Goal: Task Accomplishment & Management: Complete application form

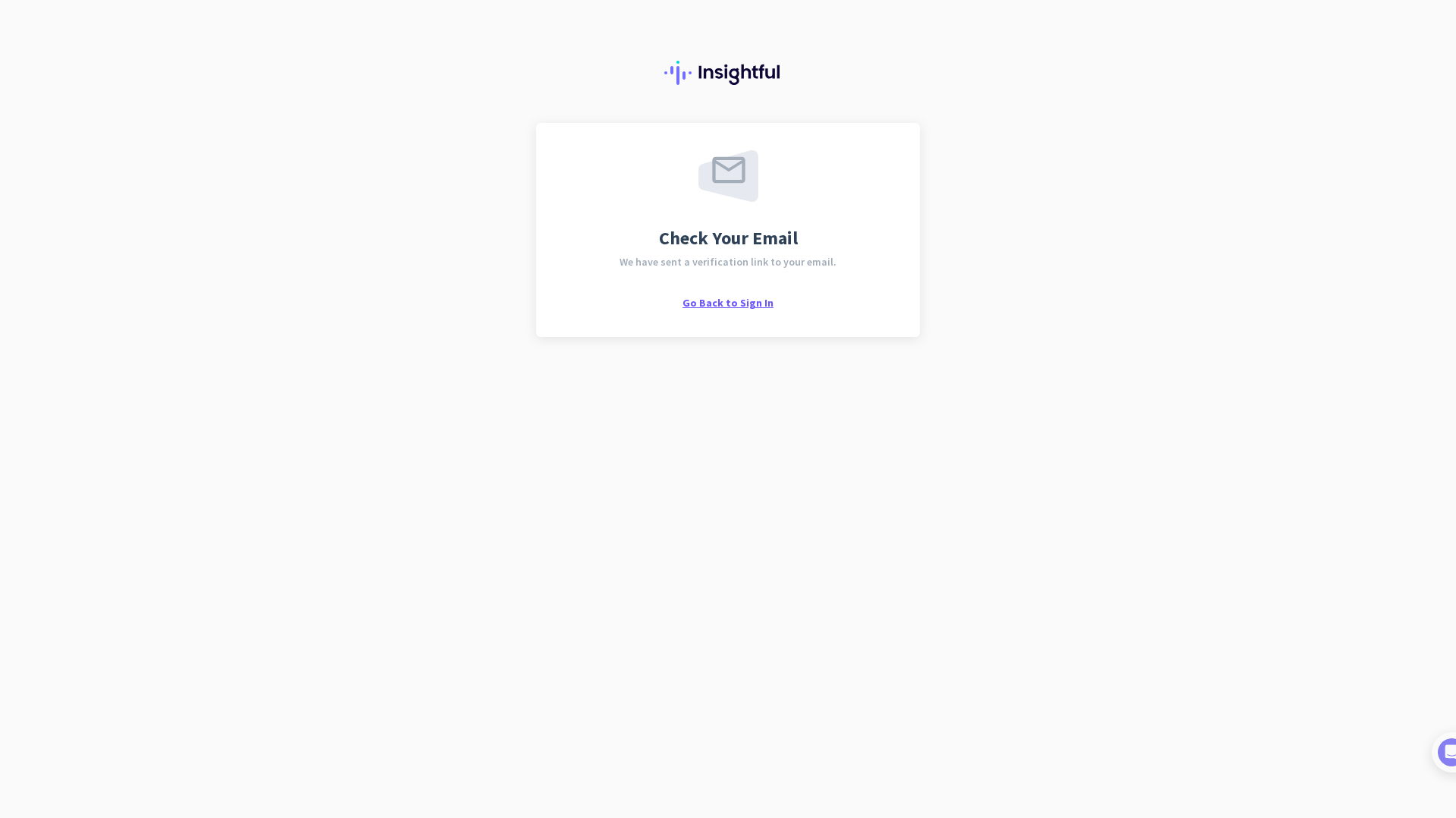
click at [745, 302] on span "Go Back to Sign In" at bounding box center [728, 303] width 91 height 14
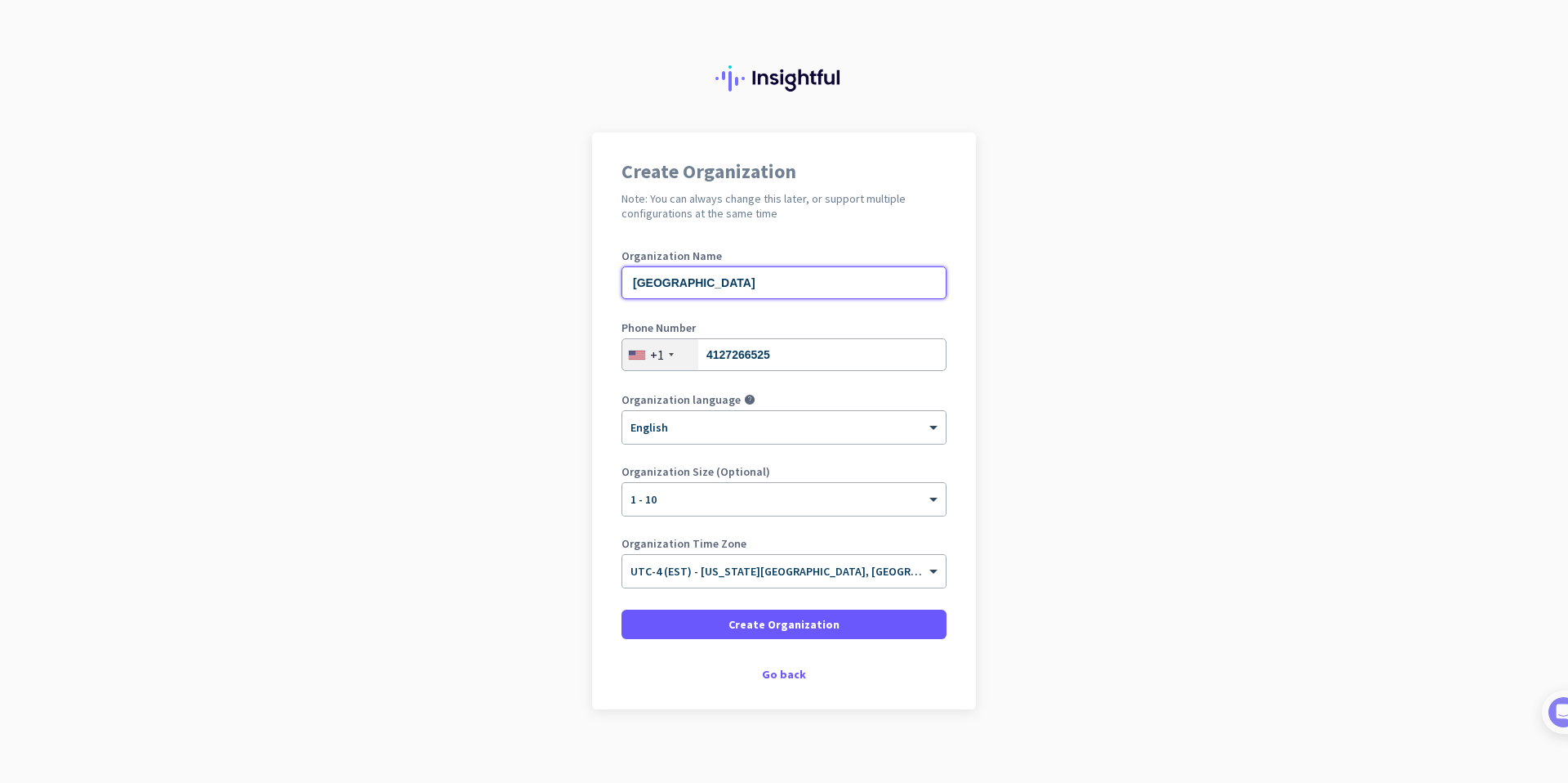
click at [792, 284] on input "[GEOGRAPHIC_DATA]" at bounding box center [784, 282] width 326 height 33
click at [612, 453] on div "Create Organization Note: You can always change this later, or support multiple…" at bounding box center [784, 421] width 384 height 577
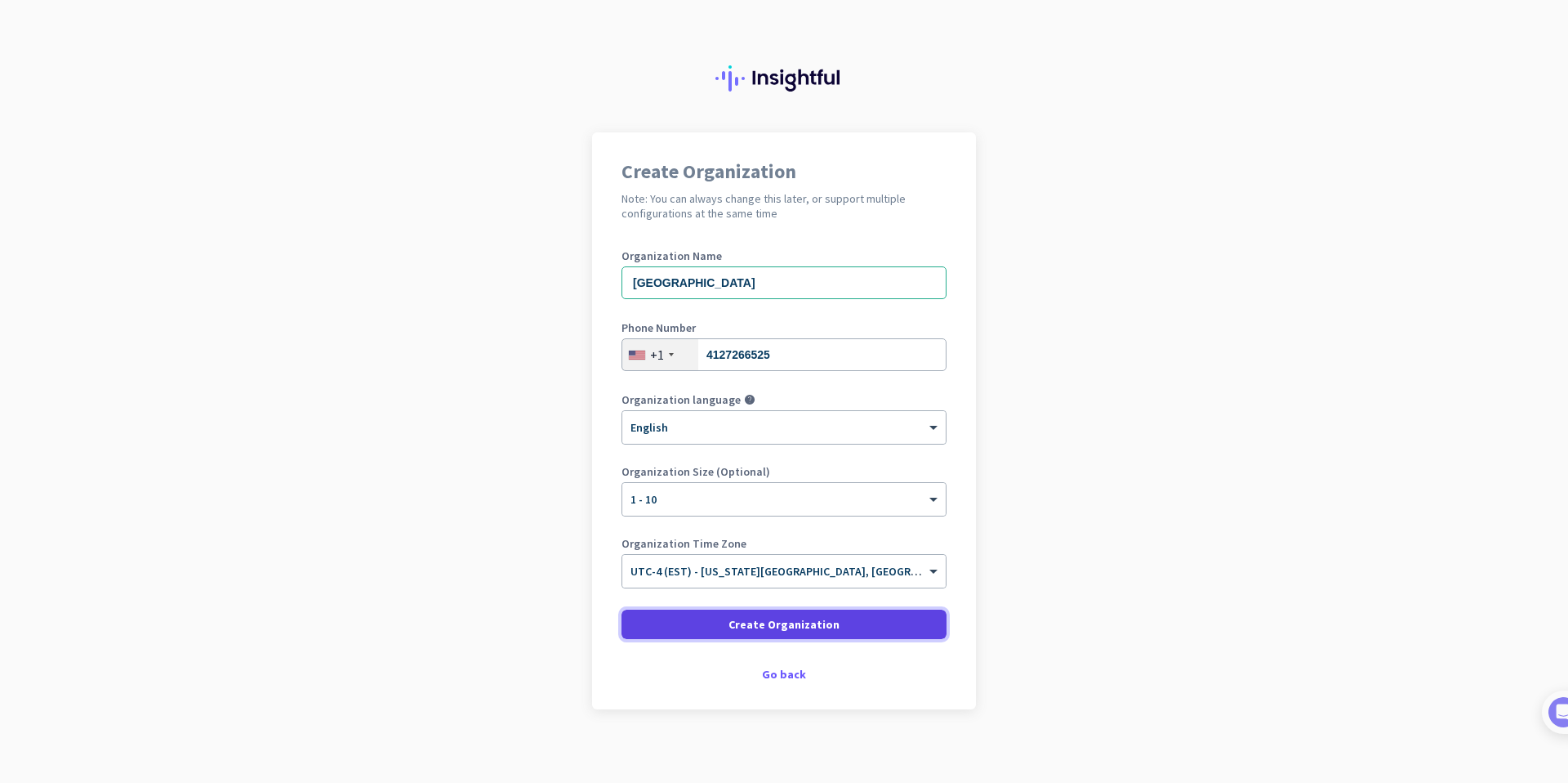
click at [737, 624] on span "Create Organization" at bounding box center [784, 624] width 111 height 17
